Goal: Information Seeking & Learning: Check status

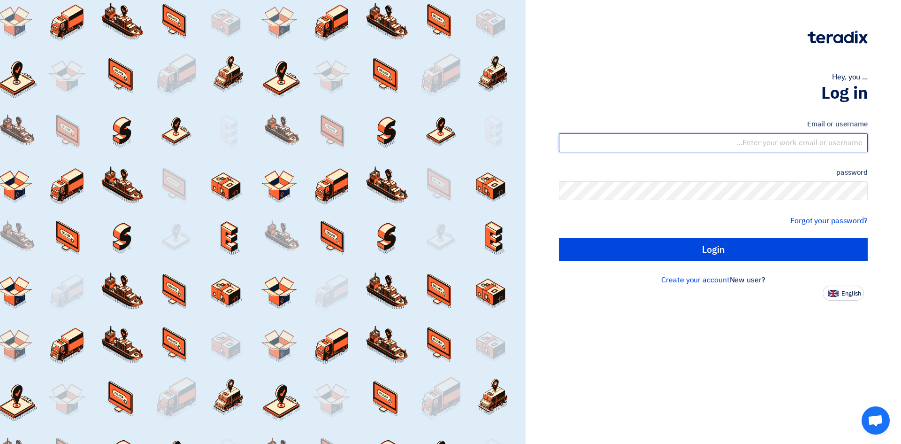
click at [785, 147] on input "text" at bounding box center [713, 142] width 309 height 19
type input "[EMAIL_ADDRESS][DOMAIN_NAME]"
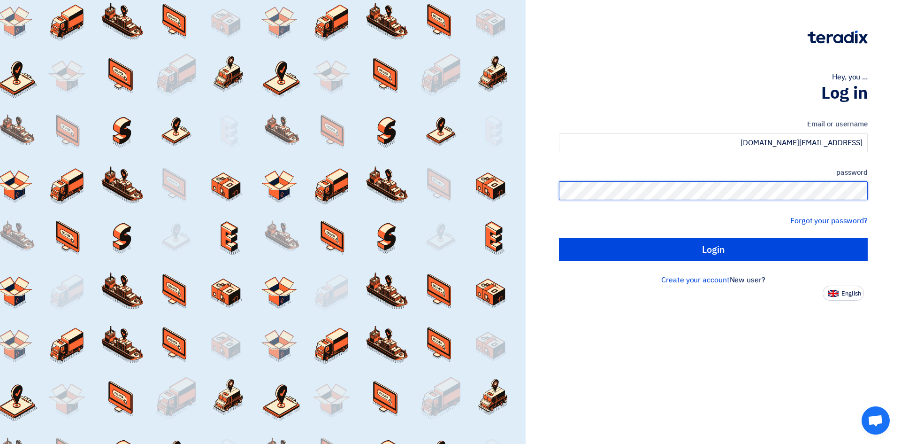
click at [559, 237] on input "Login" at bounding box center [713, 248] width 309 height 23
type input "Sign in"
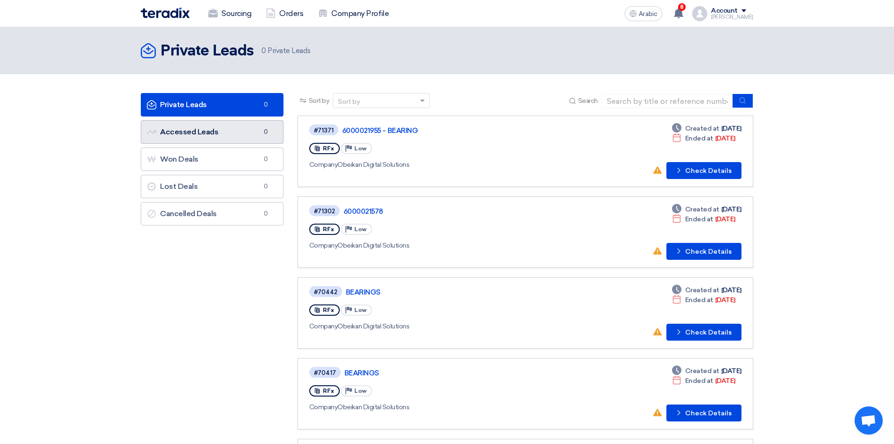
click at [201, 136] on link "Accessed Leads Accessed Leads 0" at bounding box center [212, 131] width 143 height 23
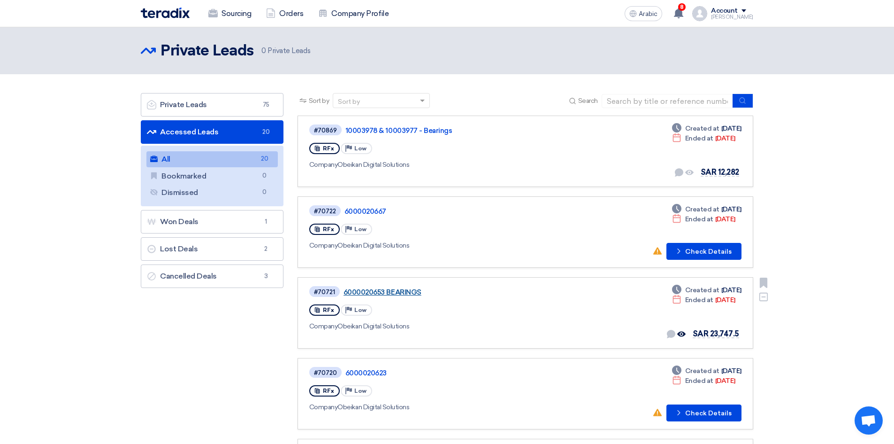
click at [413, 293] on font "6000020653 BEARINGS" at bounding box center [383, 292] width 78 height 8
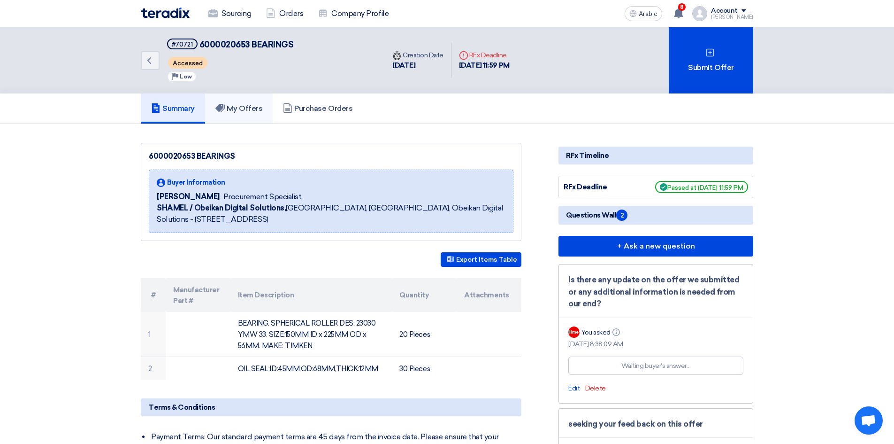
click at [248, 108] on font "My Offers" at bounding box center [245, 108] width 36 height 9
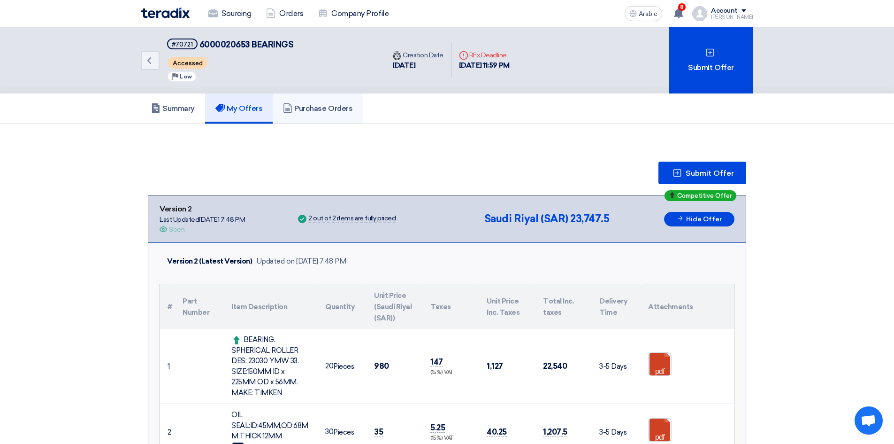
click at [332, 106] on font "Purchase Orders" at bounding box center [323, 108] width 58 height 9
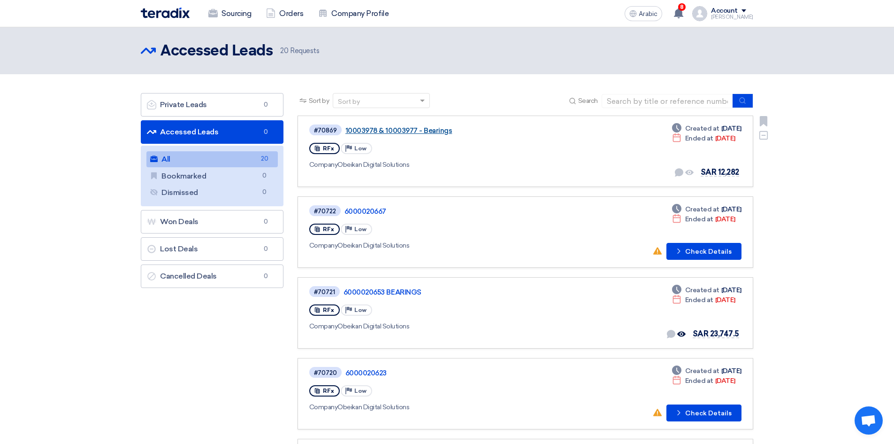
click at [425, 131] on font "10003978 & 10003977 - Bearings" at bounding box center [398, 130] width 107 height 8
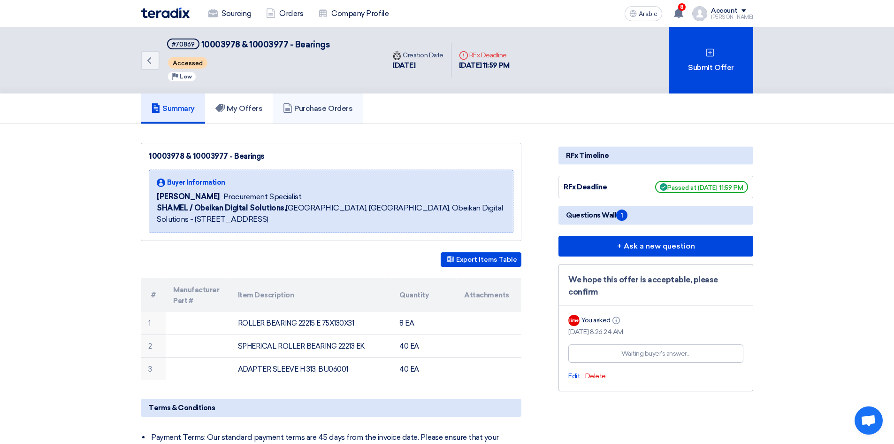
click at [321, 105] on font "Purchase Orders" at bounding box center [323, 108] width 58 height 9
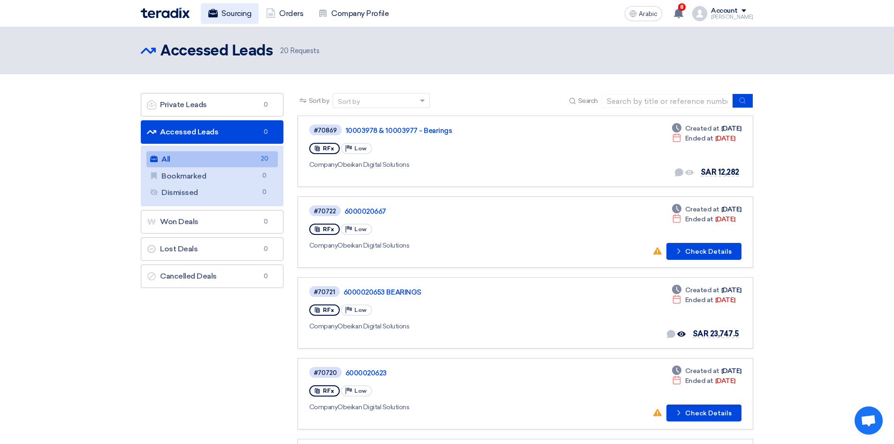
click at [241, 18] on font "Sourcing" at bounding box center [237, 13] width 30 height 11
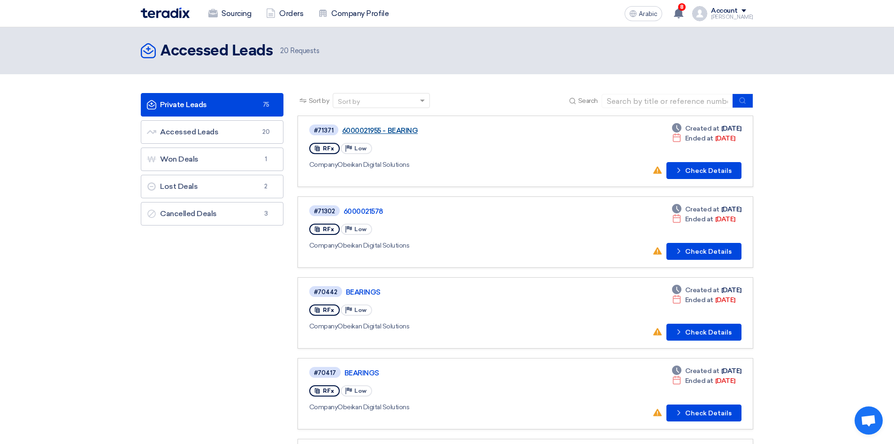
click at [398, 127] on font "6000021955 - BEARING" at bounding box center [380, 130] width 76 height 8
